Goal: Register for event/course

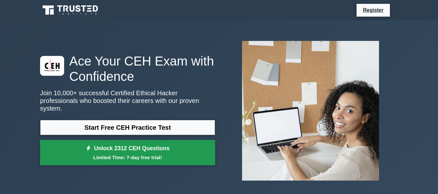
click at [147, 147] on link "Unlock 2312 CEH Questions Limited Time: 7-day free trial!" at bounding box center [127, 153] width 175 height 26
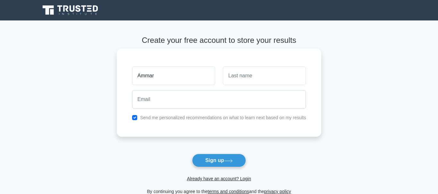
type input "Ammar"
type input "Al-Waeli"
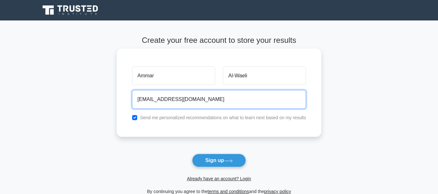
type input "[EMAIL_ADDRESS][DOMAIN_NAME]"
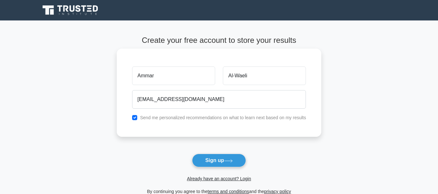
drag, startPoint x: 176, startPoint y: 119, endPoint x: 178, endPoint y: 122, distance: 3.7
click at [176, 119] on label "Send me personalized recommendations on what to learn next based on my results" at bounding box center [223, 117] width 166 height 5
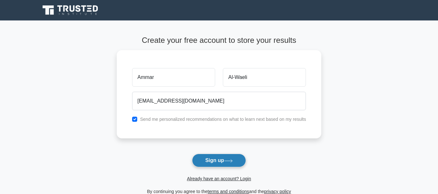
drag, startPoint x: 223, startPoint y: 161, endPoint x: 224, endPoint y: 164, distance: 3.3
click at [223, 162] on button "Sign up" at bounding box center [219, 160] width 54 height 13
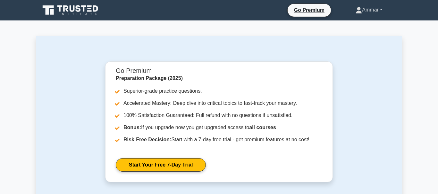
click at [368, 10] on link "Ammar" at bounding box center [369, 10] width 58 height 13
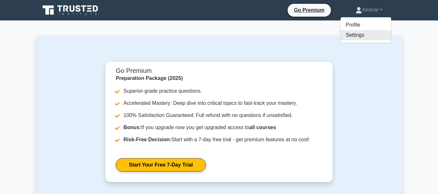
click at [356, 37] on link "Settings" at bounding box center [365, 35] width 51 height 10
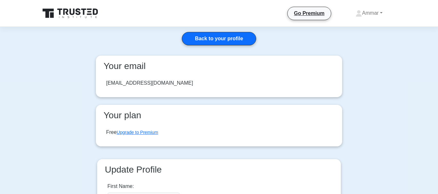
click at [71, 13] on icon at bounding box center [71, 13] width 62 height 12
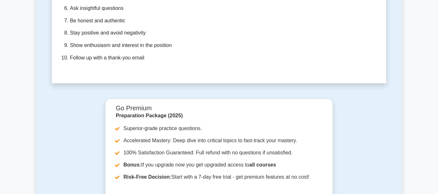
scroll to position [2028, 0]
